Goal: Task Accomplishment & Management: Manage account settings

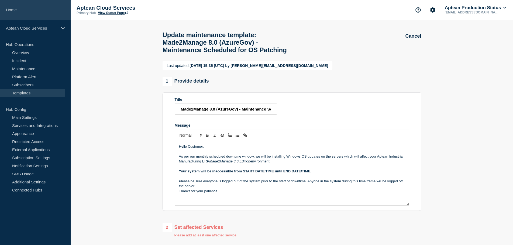
click at [42, 10] on link "Home" at bounding box center [35, 10] width 71 height 20
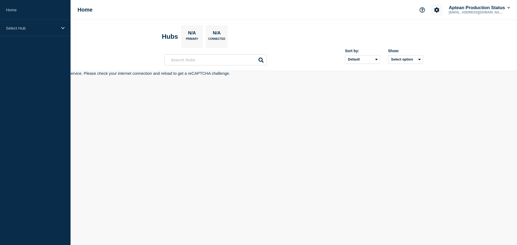
click at [434, 9] on icon "Account settings" at bounding box center [436, 9] width 5 height 5
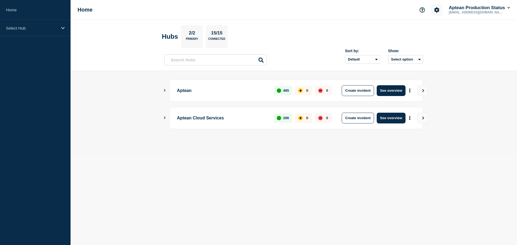
click at [435, 12] on icon "Account settings" at bounding box center [436, 9] width 5 height 5
click at [427, 31] on link "Team Members" at bounding box center [436, 32] width 28 height 5
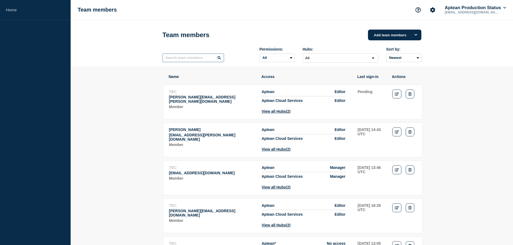
click at [196, 61] on input "text" at bounding box center [192, 58] width 61 height 9
paste input "harish.thirupathi@aptean.com"
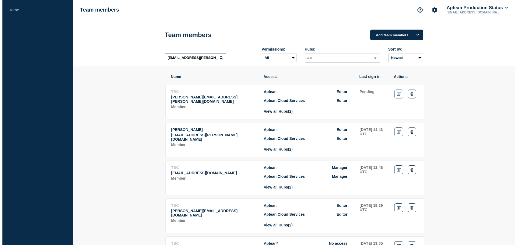
scroll to position [0, 1]
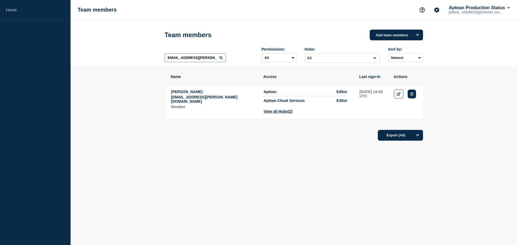
type input "harish.thirupathi@aptean.com"
click at [413, 92] on button "Delete" at bounding box center [412, 94] width 8 height 9
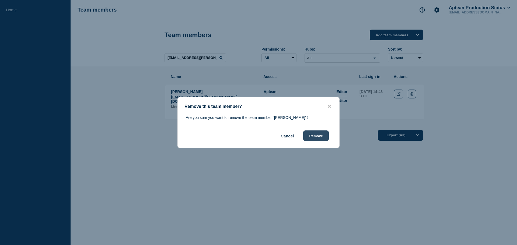
click at [322, 138] on button "Remove" at bounding box center [316, 136] width 26 height 11
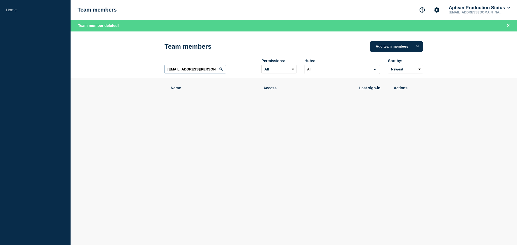
click at [213, 69] on input "harish.thirupathi@aptean.com" at bounding box center [195, 69] width 61 height 9
click at [401, 48] on button "Add team members" at bounding box center [396, 46] width 53 height 11
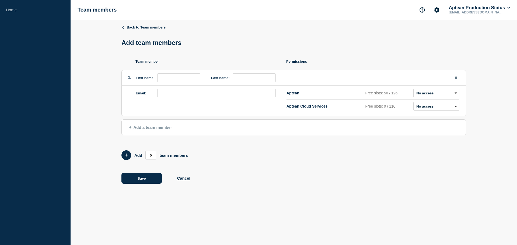
click at [140, 78] on label "First name:" at bounding box center [145, 78] width 19 height 4
click at [165, 93] on input "email" at bounding box center [216, 93] width 118 height 9
paste input "harish.thirupathi@aptean.com"
type input "harish.thirupathi@aptean.com"
click at [449, 97] on select "Admin Manager Editor No access" at bounding box center [436, 93] width 46 height 9
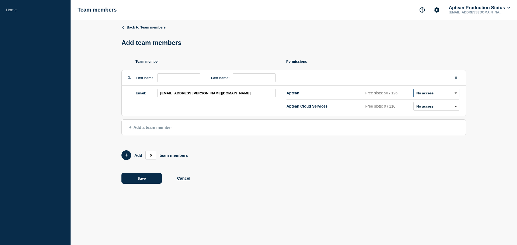
select select "2"
click at [413, 90] on select "Admin Manager Editor No access" at bounding box center [436, 93] width 46 height 9
click at [436, 106] on select "Admin Manager Editor No access" at bounding box center [436, 106] width 46 height 9
select select "2"
click at [413, 103] on select "Admin Manager Editor No access" at bounding box center [436, 106] width 46 height 9
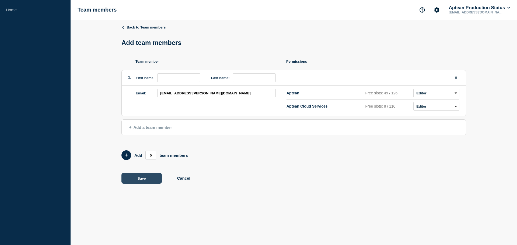
click at [158, 180] on button "Save" at bounding box center [141, 178] width 40 height 11
